Goal: Task Accomplishment & Management: Manage account settings

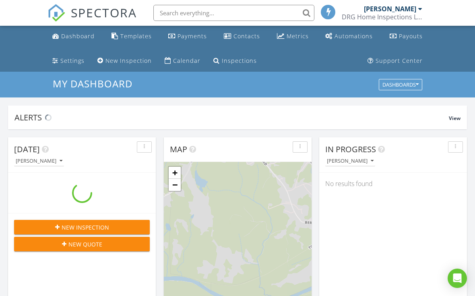
scroll to position [734, 476]
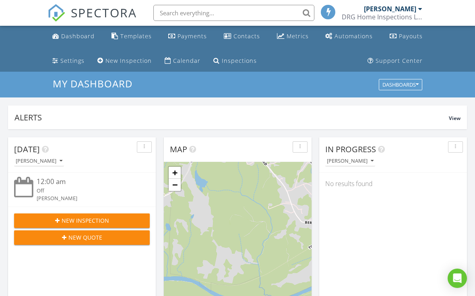
click at [245, 62] on div "Inspections" at bounding box center [239, 61] width 35 height 8
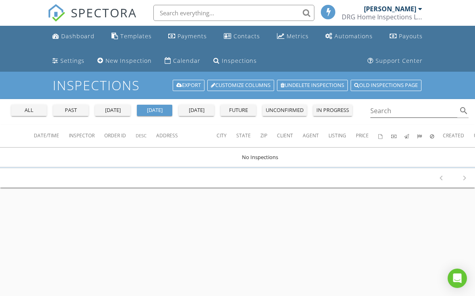
click at [25, 110] on div "all" at bounding box center [29, 110] width 29 height 8
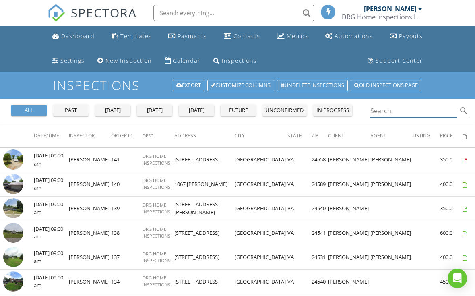
click at [419, 107] on input "Search" at bounding box center [414, 110] width 87 height 13
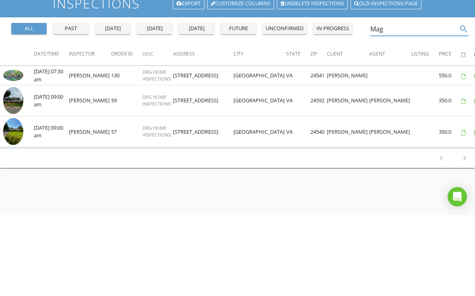
type input "Mag"
click at [16, 152] on img at bounding box center [13, 157] width 20 height 11
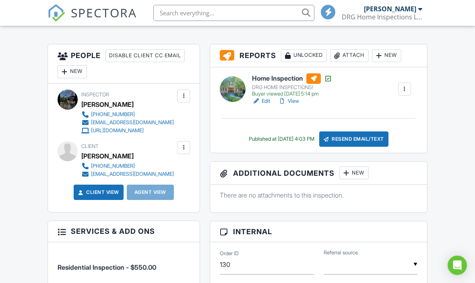
scroll to position [203, 0]
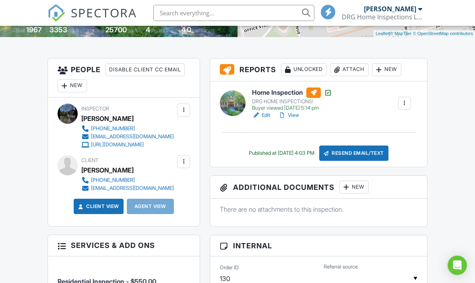
click at [297, 115] on link "View" at bounding box center [288, 115] width 21 height 8
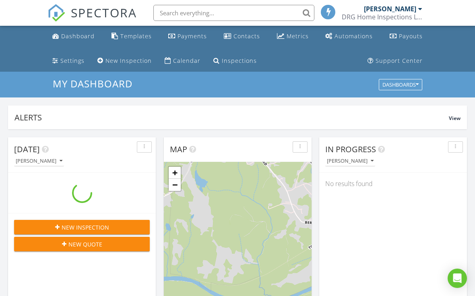
scroll to position [734, 476]
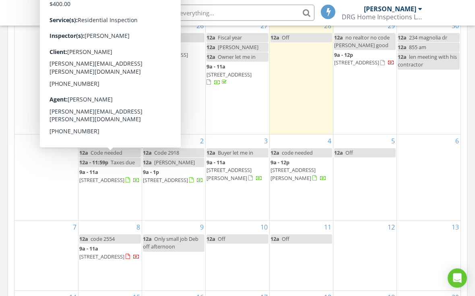
scroll to position [424, 0]
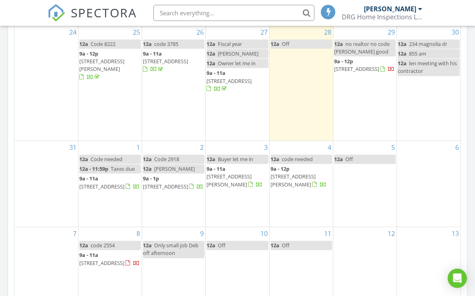
scroll to position [413, 0]
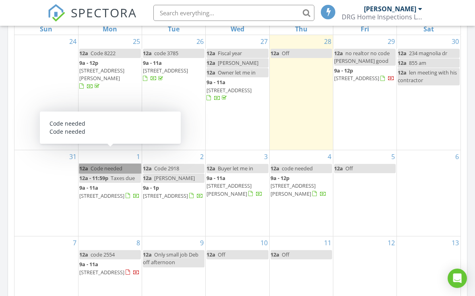
click at [86, 164] on link "12a Code needed" at bounding box center [110, 168] width 62 height 9
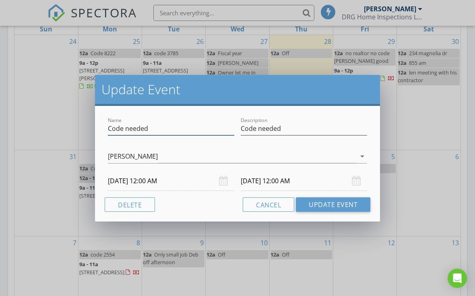
click at [169, 128] on input "Code needed" at bounding box center [171, 128] width 127 height 13
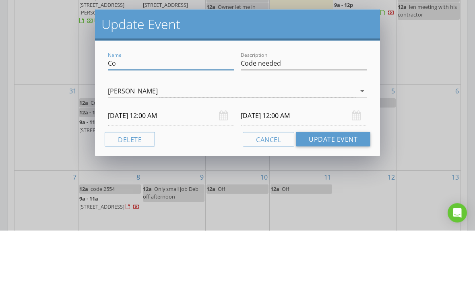
type input "C"
type input "Listing agent there"
click at [306, 122] on input "Code needed" at bounding box center [304, 128] width 127 height 13
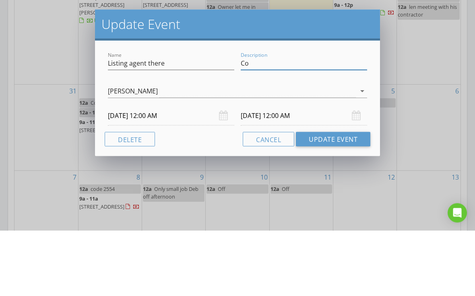
type input "C"
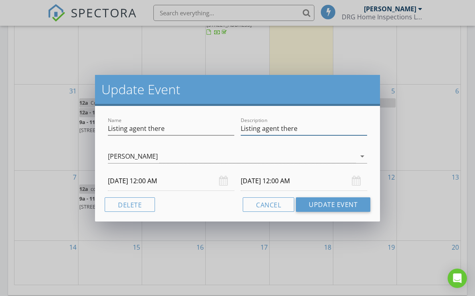
type input "Listing agent there"
click at [350, 206] on button "Update Event" at bounding box center [333, 204] width 75 height 15
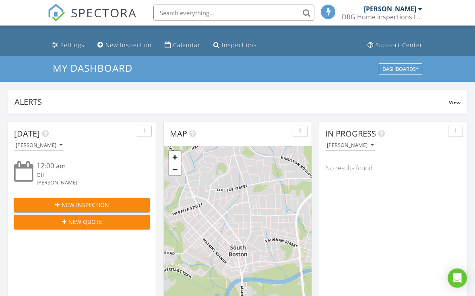
scroll to position [10, 0]
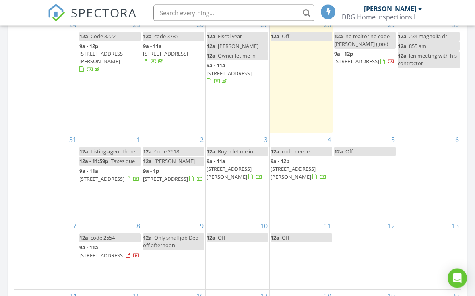
scroll to position [436, 0]
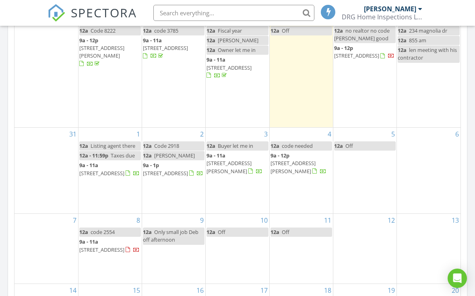
click at [428, 167] on div "6" at bounding box center [429, 171] width 64 height 86
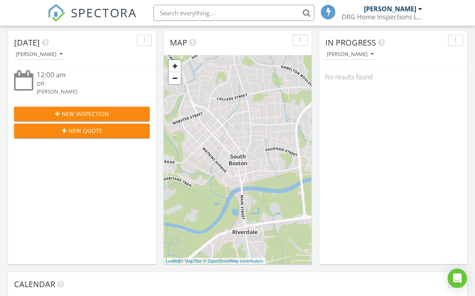
scroll to position [106, 0]
